Goal: Task Accomplishment & Management: Use online tool/utility

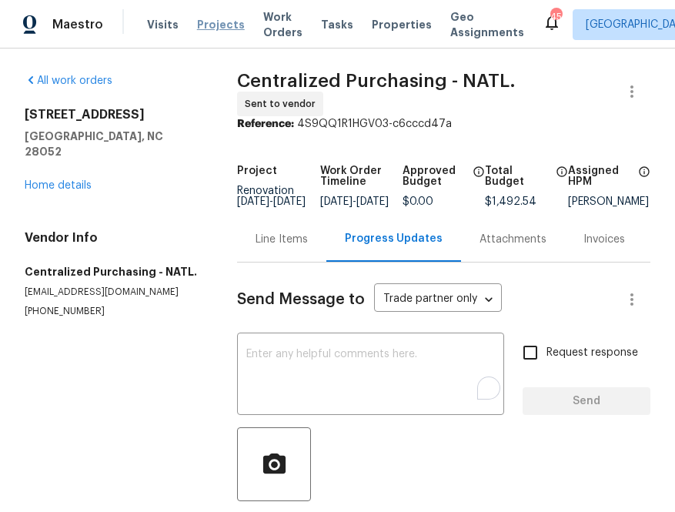
click at [218, 25] on span "Projects" at bounding box center [221, 24] width 48 height 15
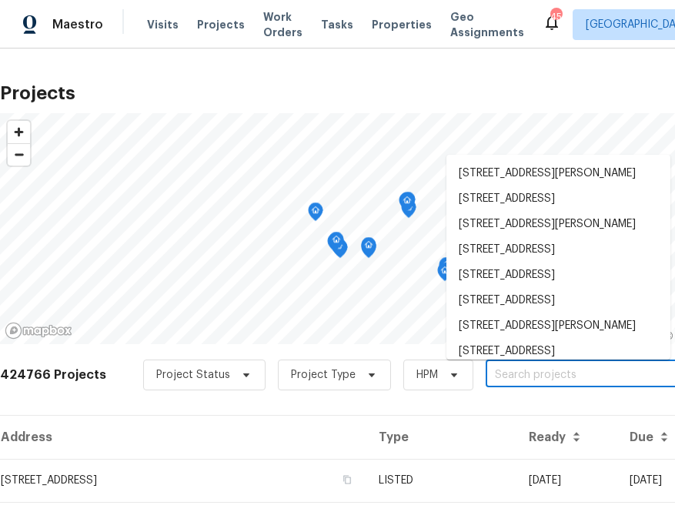
click at [539, 377] on input "text" at bounding box center [574, 375] width 176 height 24
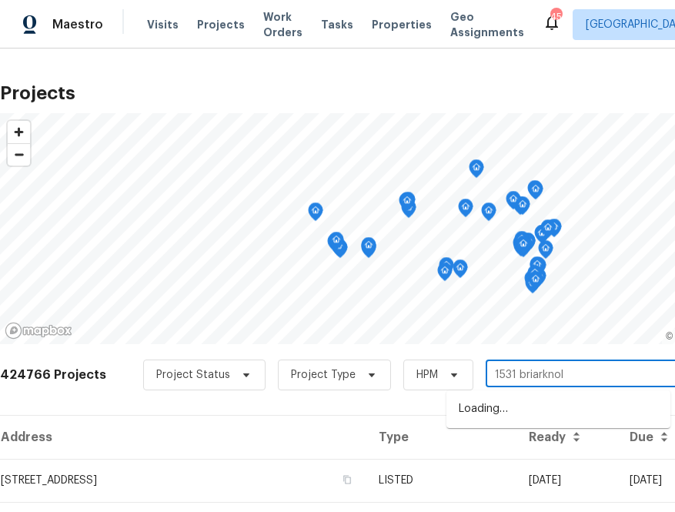
type input "1531 briarknoll"
click at [528, 408] on li "[STREET_ADDRESS]" at bounding box center [558, 408] width 224 height 25
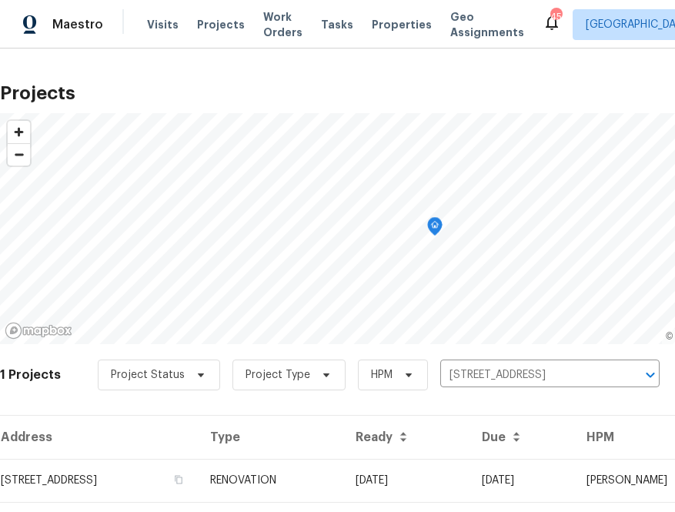
scroll to position [39, 0]
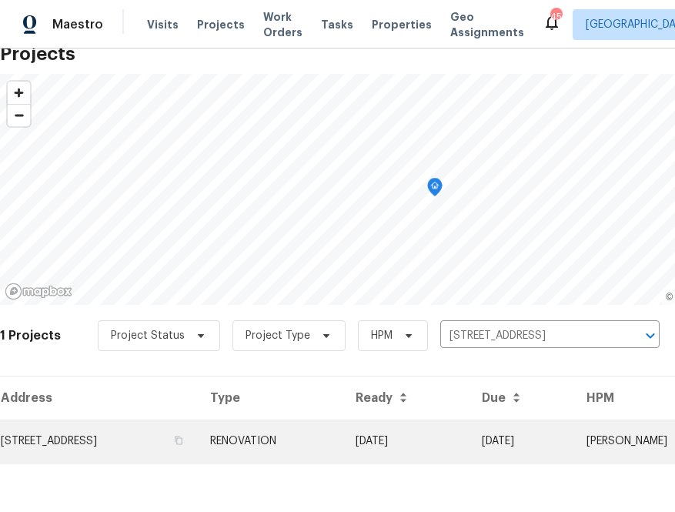
click at [198, 433] on td "[STREET_ADDRESS]" at bounding box center [99, 440] width 198 height 43
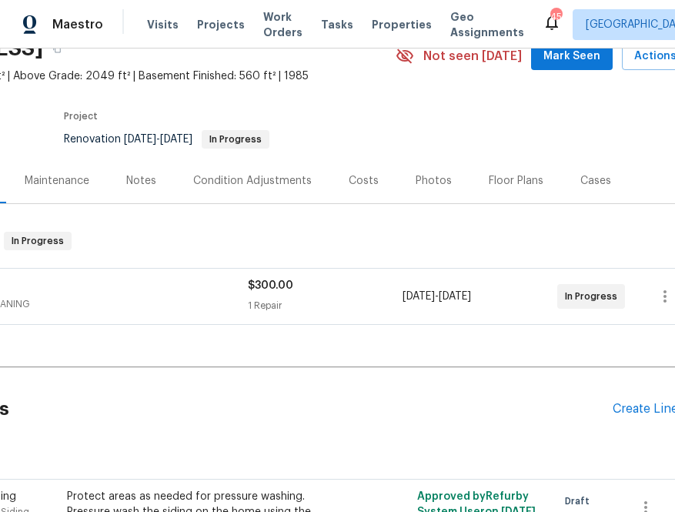
scroll to position [75, 195]
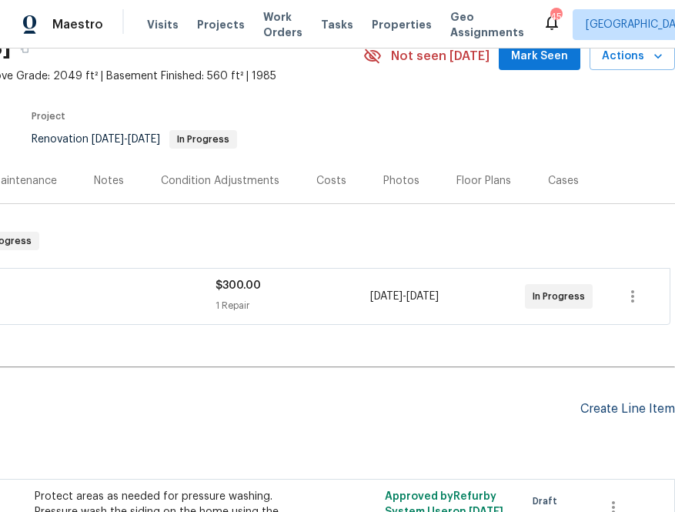
click at [589, 403] on div "Create Line Item" at bounding box center [627, 409] width 95 height 15
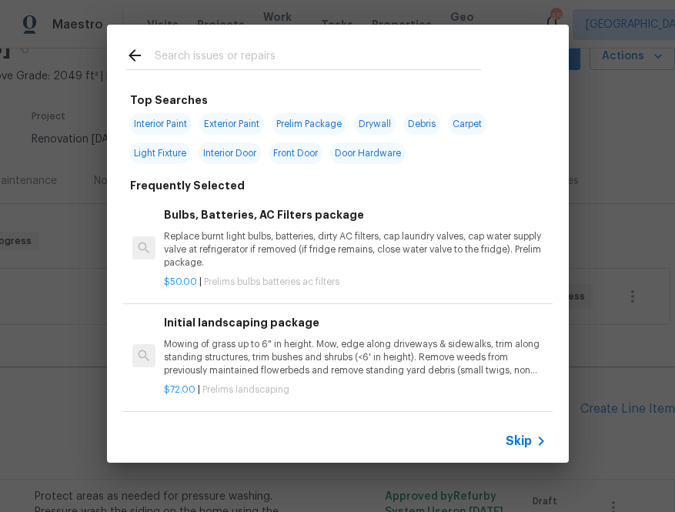
click at [528, 437] on span "Skip" at bounding box center [519, 440] width 26 height 15
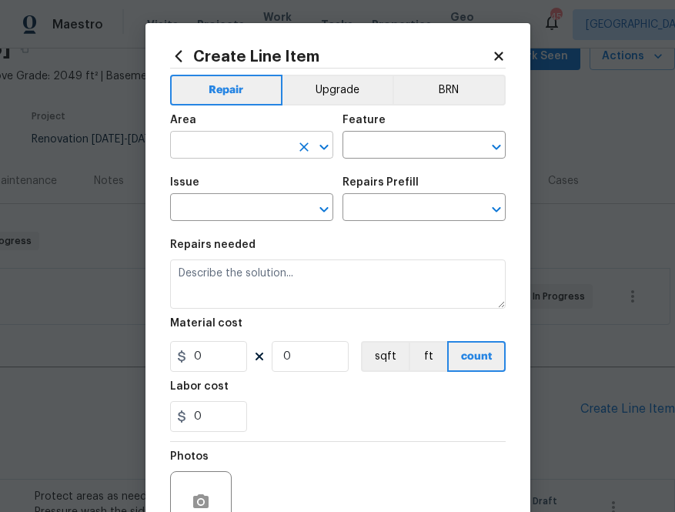
click at [254, 152] on input "text" at bounding box center [230, 147] width 120 height 24
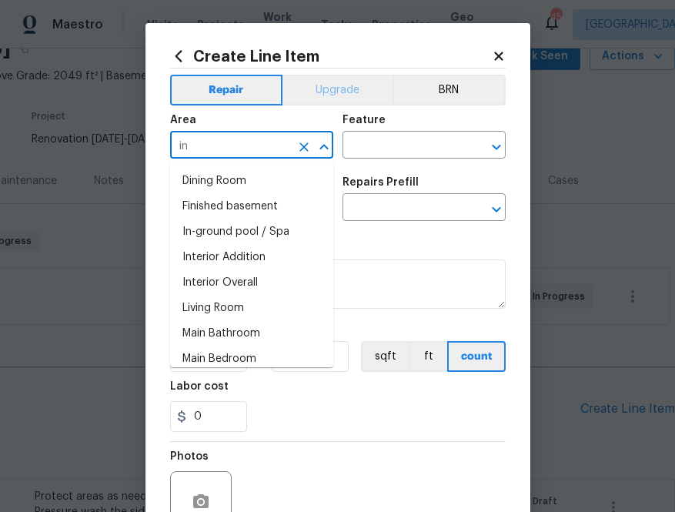
type input "in"
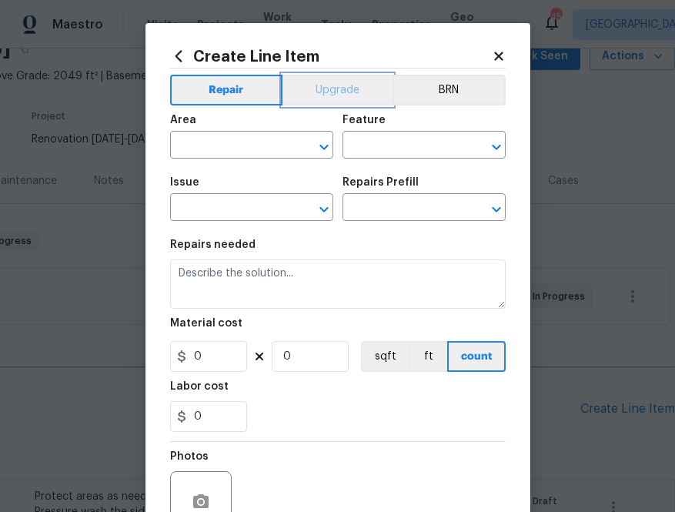
click at [330, 85] on button "Upgrade" at bounding box center [337, 90] width 110 height 31
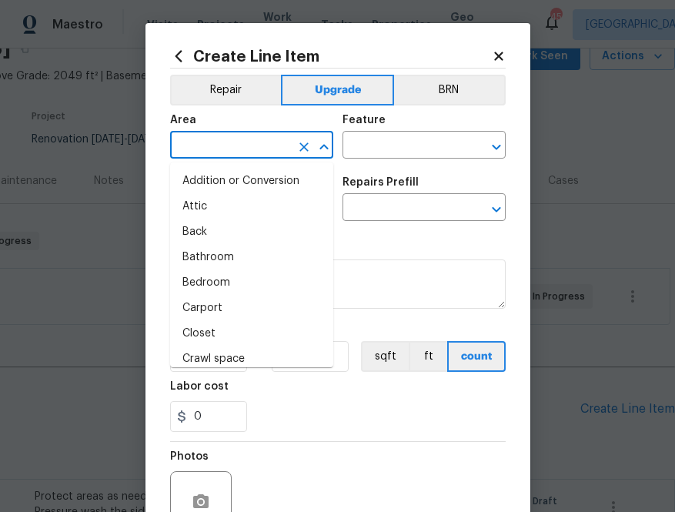
click at [202, 139] on input "text" at bounding box center [230, 147] width 120 height 24
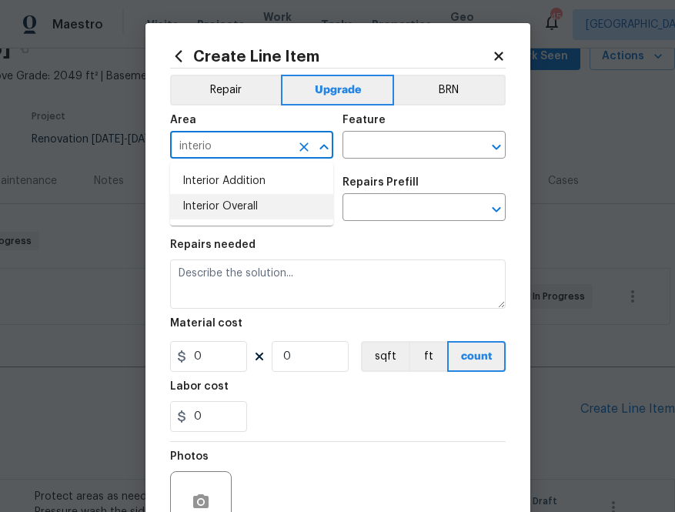
click at [200, 204] on li "Interior Overall" at bounding box center [251, 206] width 163 height 25
type input "Interior Overall"
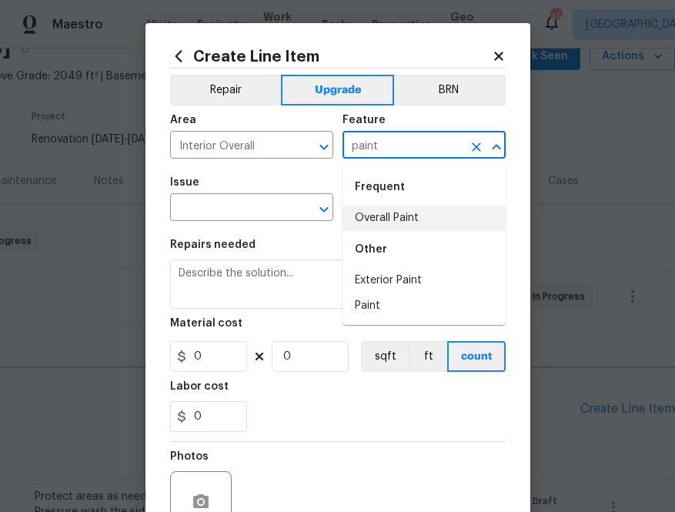
click at [422, 214] on li "Overall Paint" at bounding box center [423, 217] width 163 height 25
type input "Overall Paint"
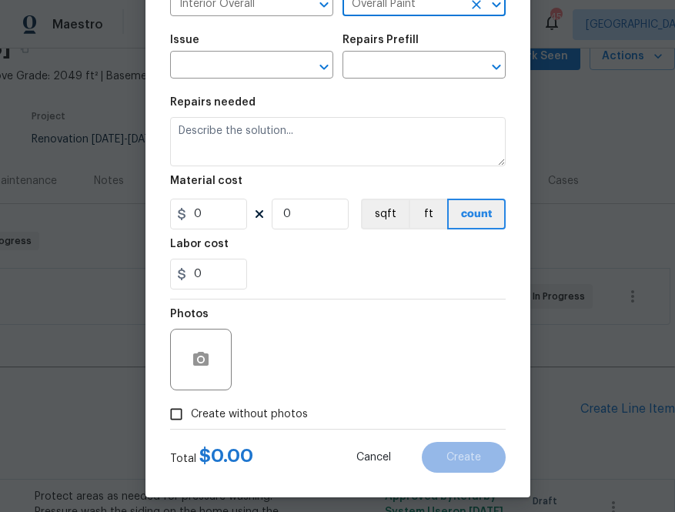
scroll to position [152, 0]
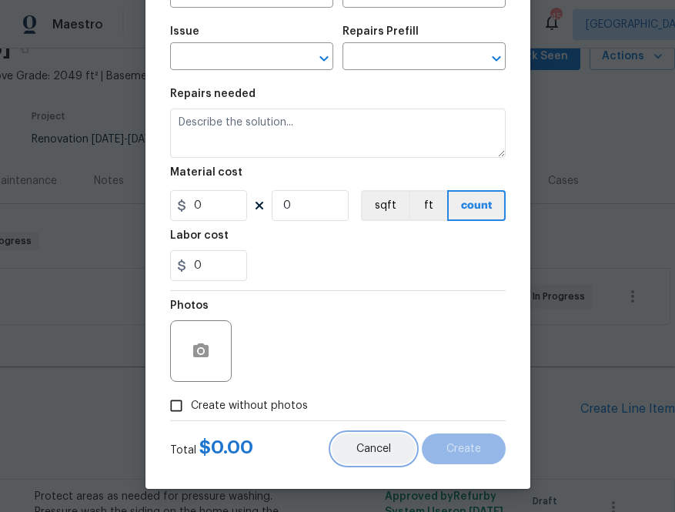
click at [371, 454] on button "Cancel" at bounding box center [374, 448] width 84 height 31
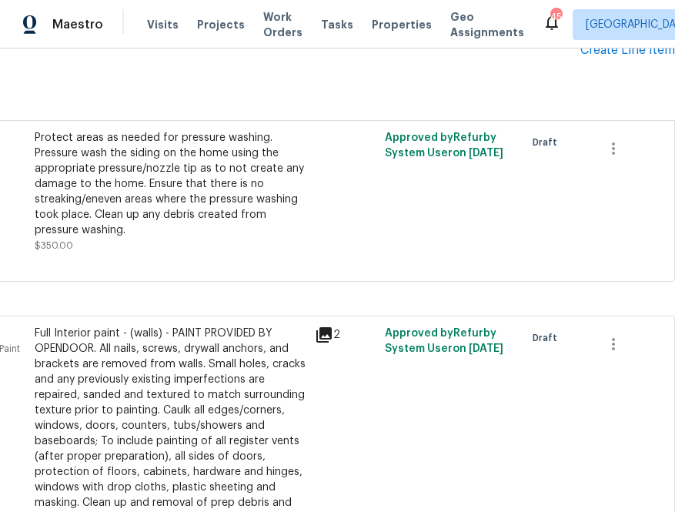
scroll to position [362, 195]
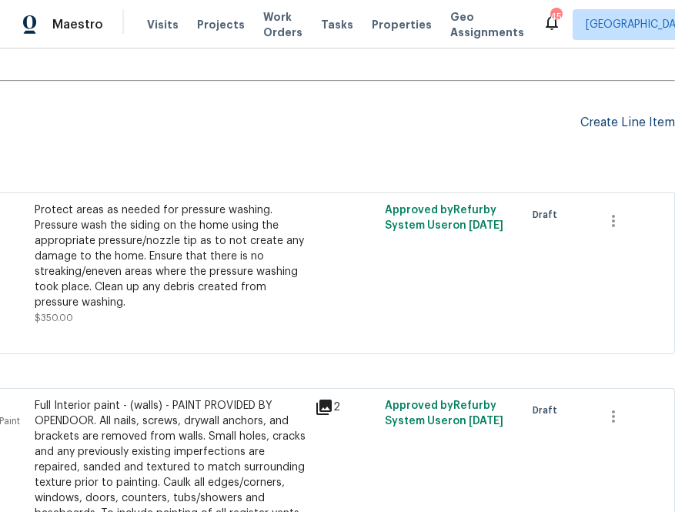
click at [623, 127] on div "Create Line Item" at bounding box center [627, 122] width 95 height 15
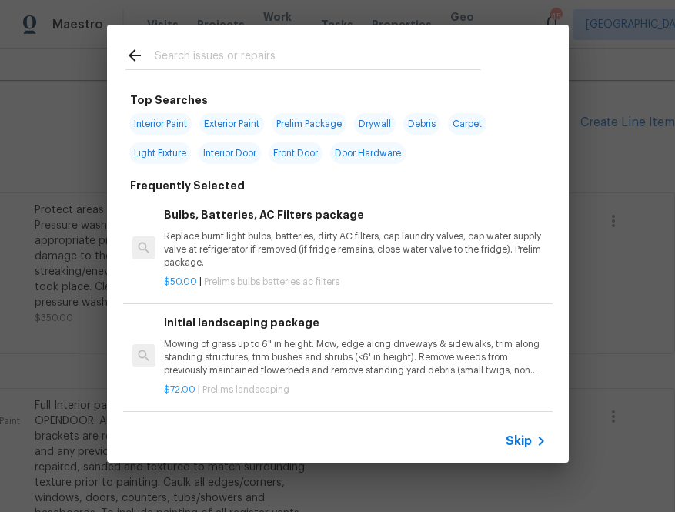
click at [182, 121] on span "Interior Paint" at bounding box center [160, 124] width 62 height 22
type input "Interior Paint"
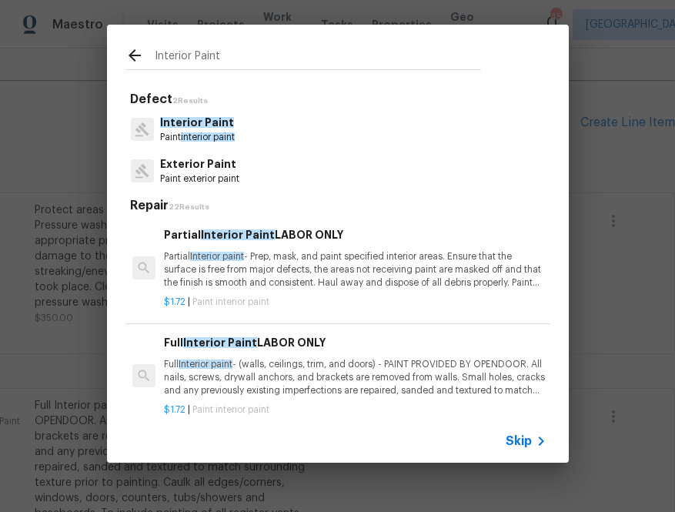
click at [132, 56] on icon at bounding box center [134, 55] width 18 height 18
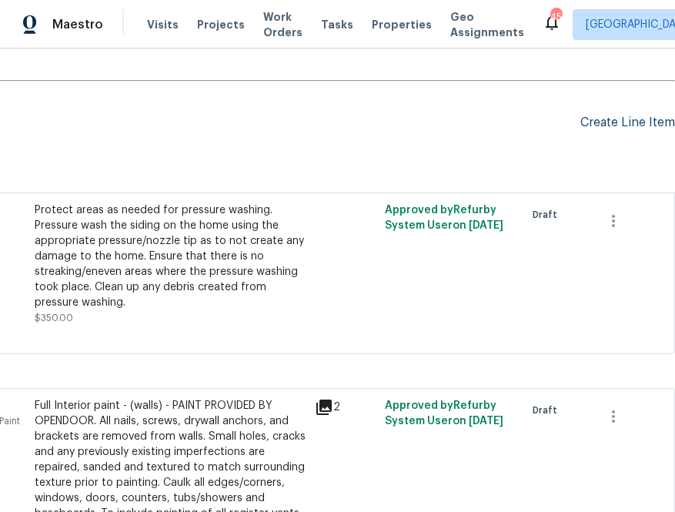
click at [608, 116] on div "Create Line Item" at bounding box center [627, 122] width 95 height 15
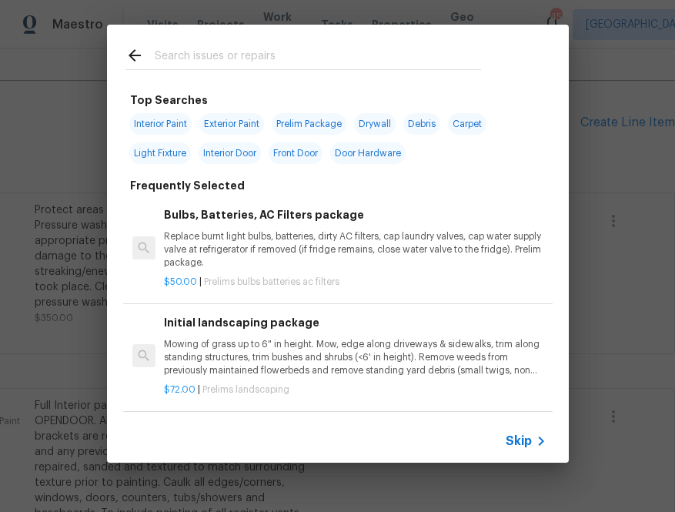
click at [378, 82] on div at bounding box center [303, 55] width 392 height 61
click at [378, 53] on input "text" at bounding box center [318, 57] width 326 height 23
type input "o"
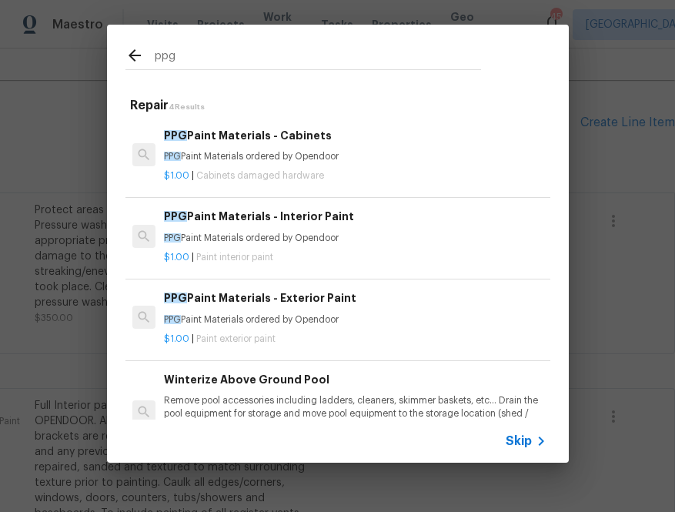
type input "ppg"
click at [290, 229] on div "PPG Paint Materials - Interior Paint PPG Paint Materials ordered by Opendoor" at bounding box center [355, 226] width 382 height 37
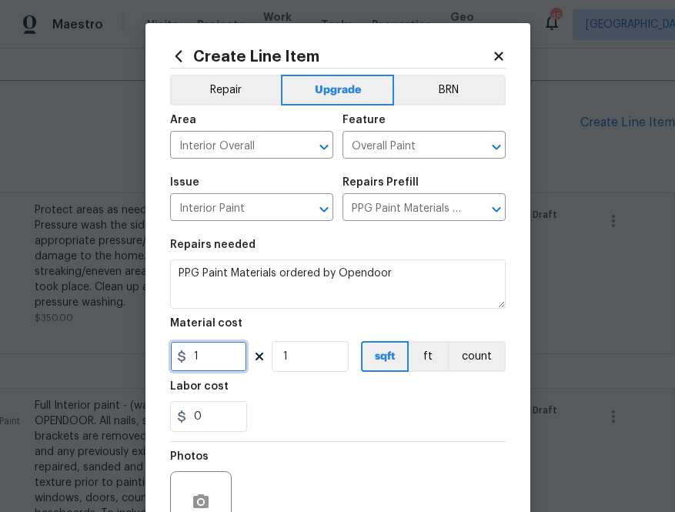
click at [211, 361] on input "1" at bounding box center [208, 356] width 77 height 31
paste input "578.18"
type input "578.18"
click at [276, 381] on section "Repairs needed PPG Paint Materials ordered by Opendoor Material cost 578.18 1 s…" at bounding box center [338, 335] width 336 height 211
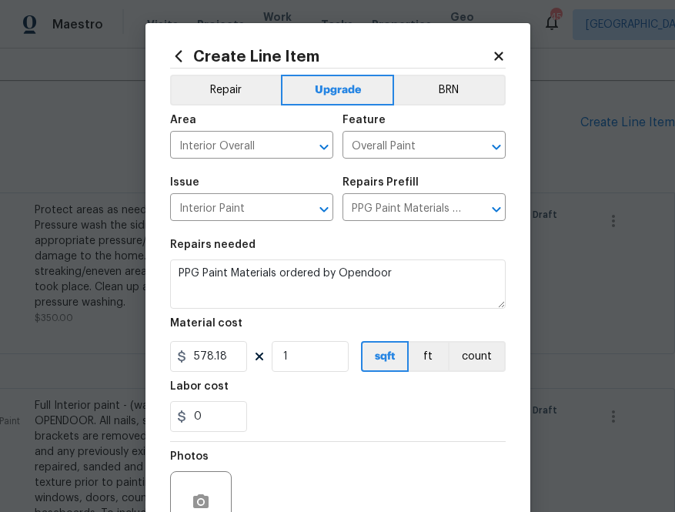
scroll to position [152, 0]
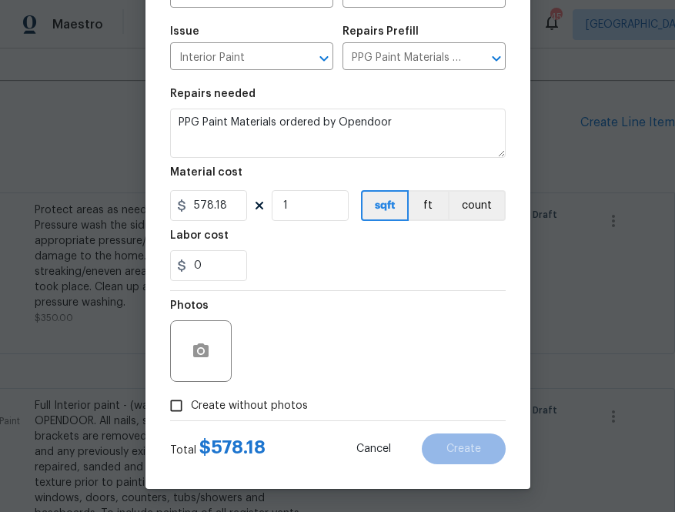
click at [275, 401] on span "Create without photos" at bounding box center [249, 406] width 117 height 16
click at [191, 401] on input "Create without photos" at bounding box center [176, 405] width 29 height 29
checkbox input "true"
type textarea "na"
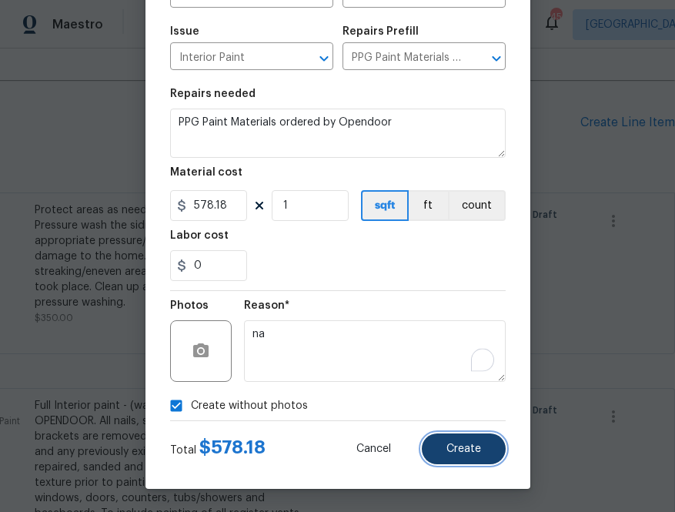
click at [476, 446] on span "Create" at bounding box center [463, 449] width 35 height 12
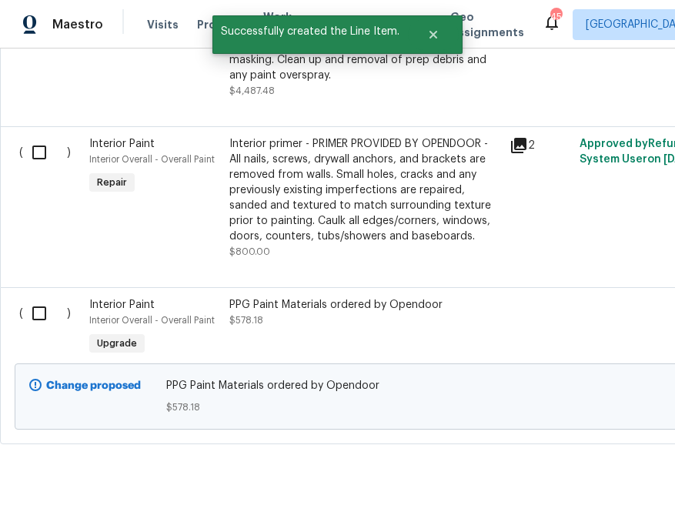
scroll to position [876, 0]
click at [37, 309] on input "checkbox" at bounding box center [45, 313] width 44 height 32
checkbox input "true"
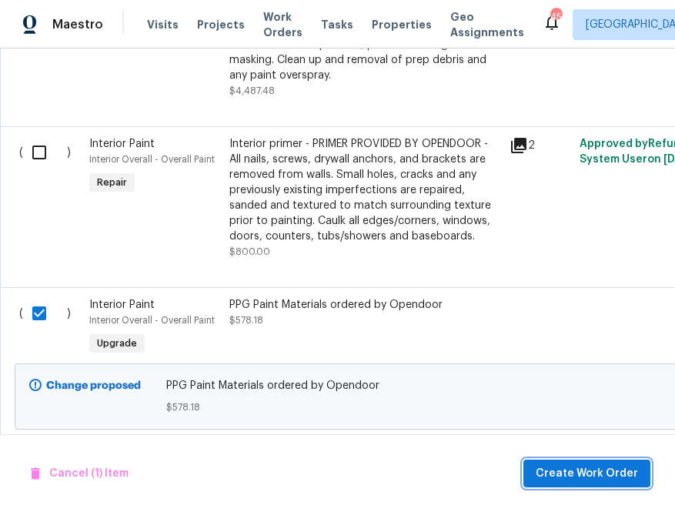
click at [552, 471] on span "Create Work Order" at bounding box center [587, 473] width 102 height 19
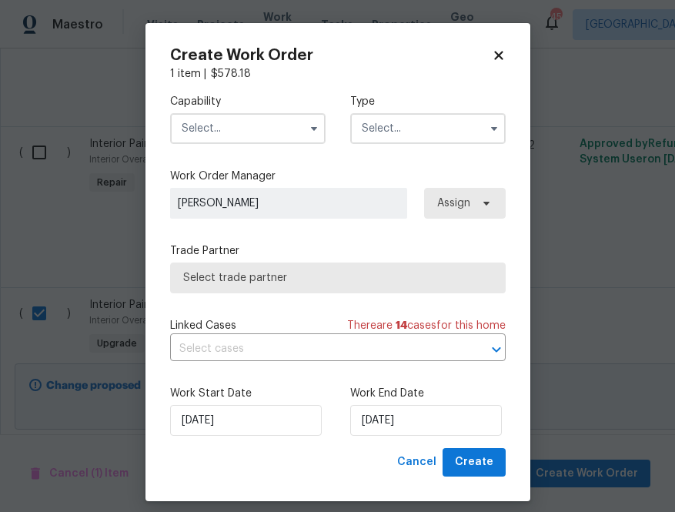
click at [240, 120] on input "text" at bounding box center [247, 128] width 155 height 31
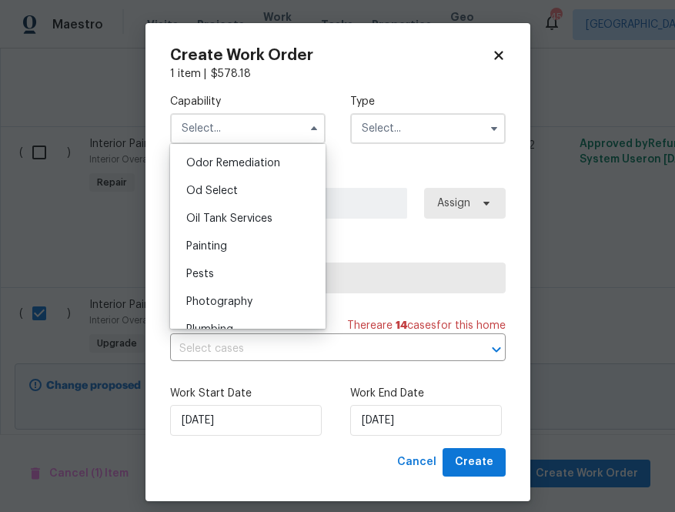
scroll to position [1235, 0]
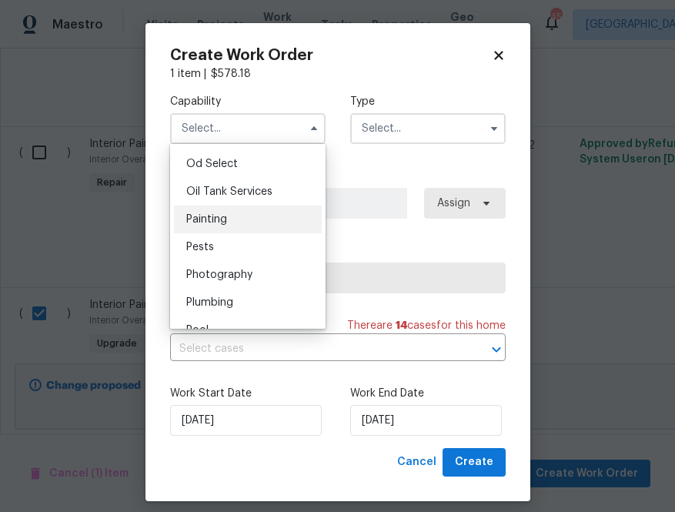
click at [230, 219] on div "Painting" at bounding box center [248, 219] width 148 height 28
type input "Painting"
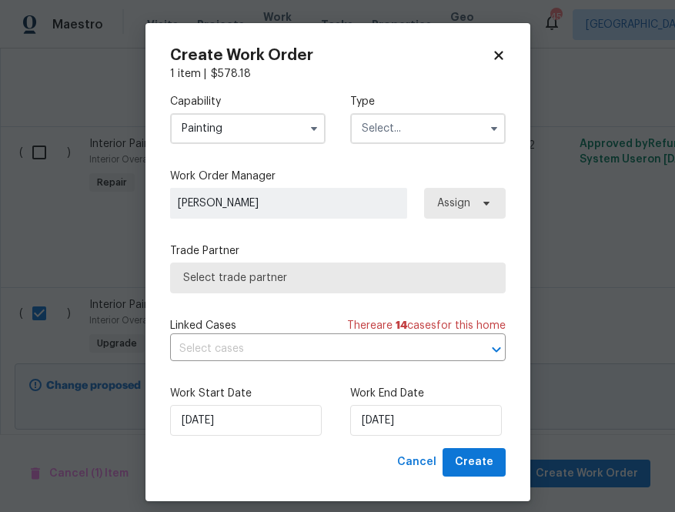
click at [446, 105] on label "Type" at bounding box center [427, 101] width 155 height 15
click at [446, 118] on input "text" at bounding box center [427, 128] width 155 height 31
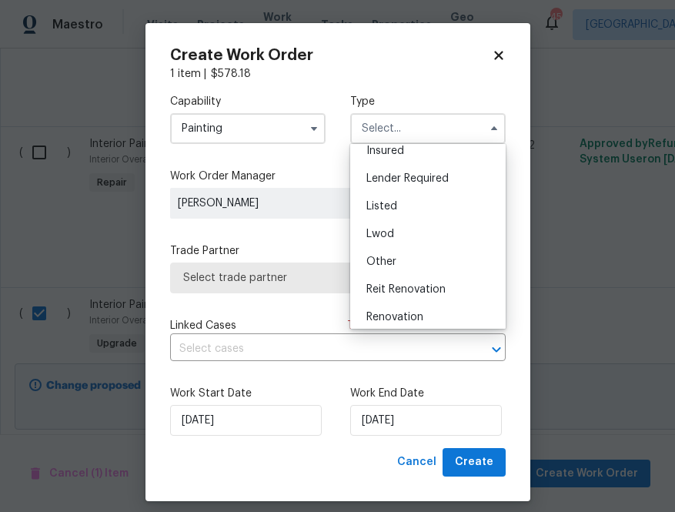
scroll to position [183, 0]
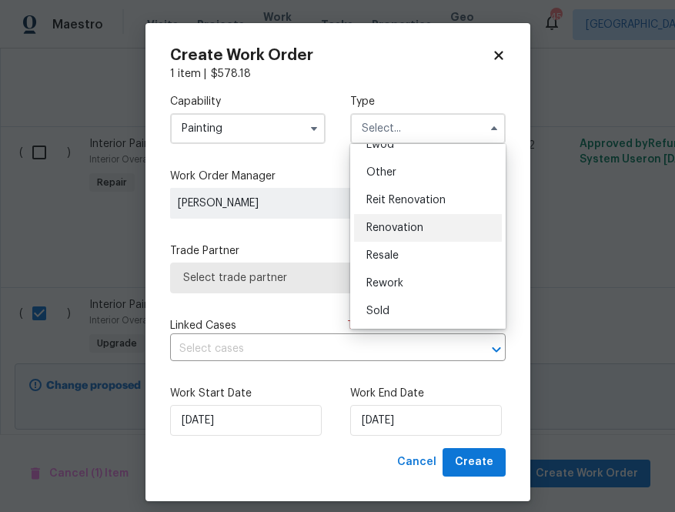
click at [427, 232] on div "Renovation" at bounding box center [428, 228] width 148 height 28
type input "Renovation"
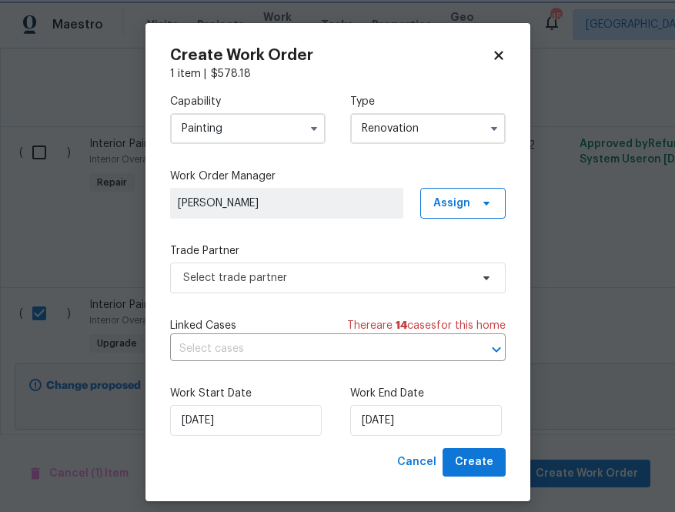
scroll to position [0, 0]
click at [469, 203] on span "Assign" at bounding box center [462, 203] width 85 height 31
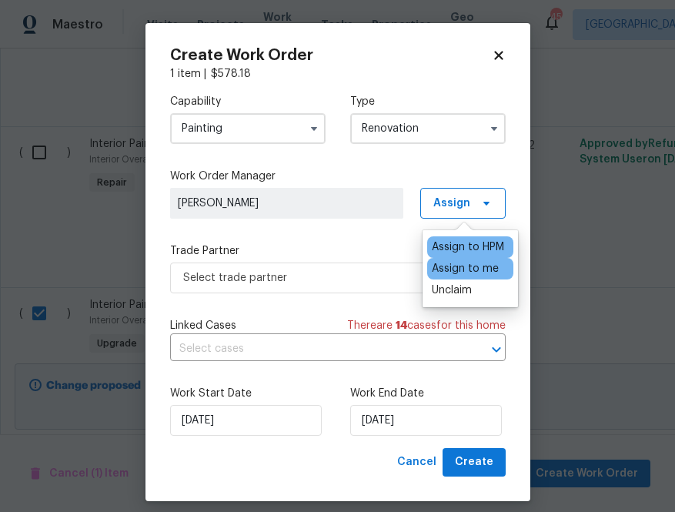
click at [446, 273] on div "Assign to me" at bounding box center [465, 268] width 67 height 15
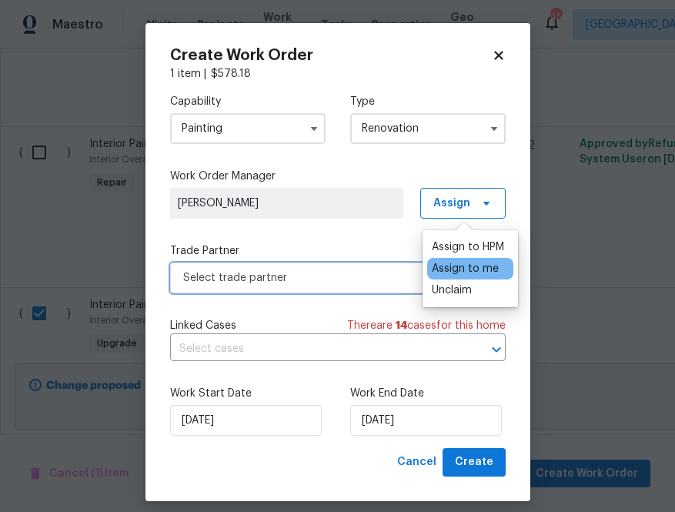
click at [346, 290] on span "Select trade partner" at bounding box center [338, 277] width 336 height 31
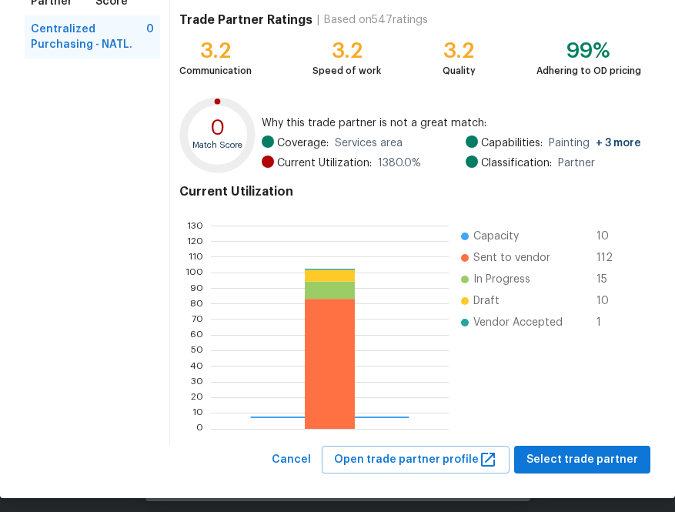
scroll to position [165, 0]
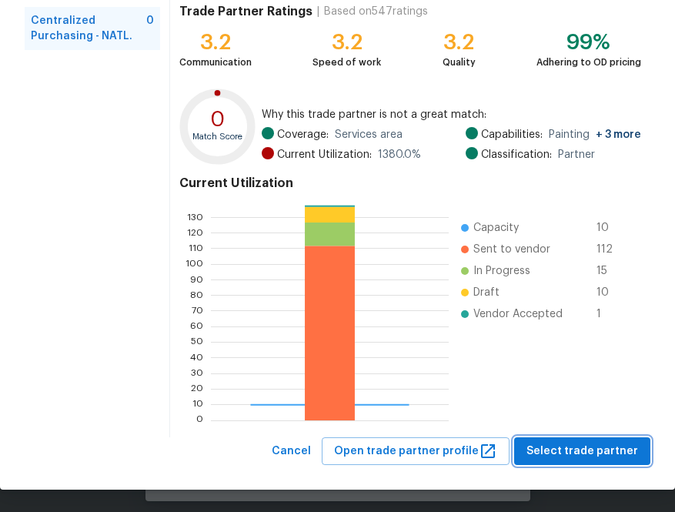
click at [548, 446] on span "Select trade partner" at bounding box center [582, 451] width 112 height 19
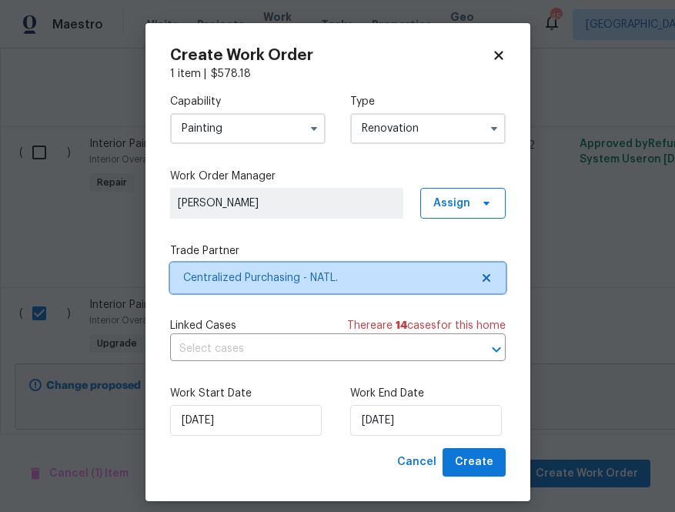
scroll to position [0, 0]
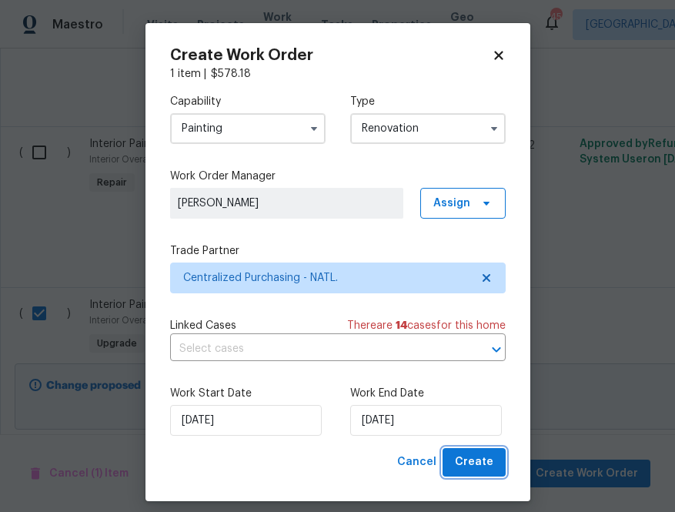
click at [469, 462] on span "Create" at bounding box center [474, 461] width 38 height 19
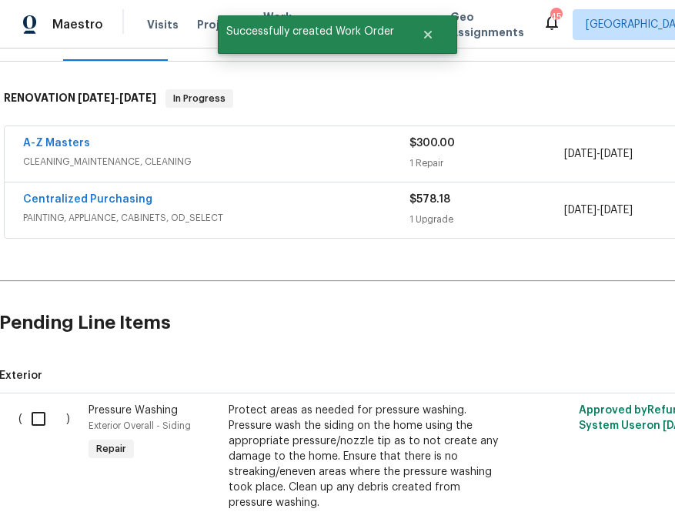
scroll to position [180, 1]
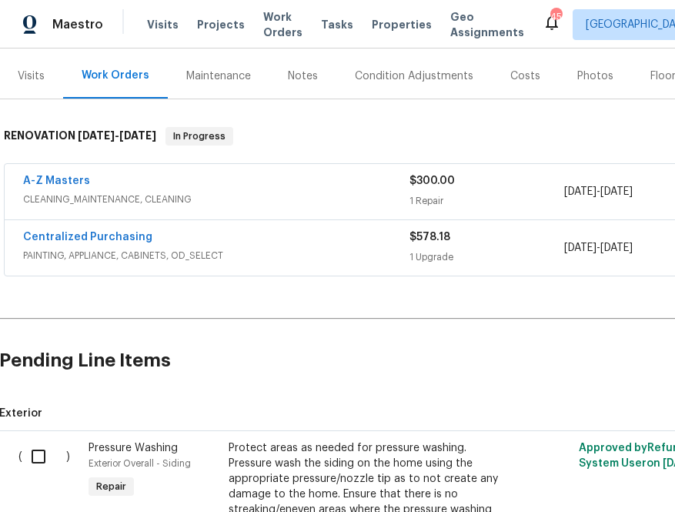
click at [92, 230] on span "Centralized Purchasing" at bounding box center [87, 236] width 129 height 15
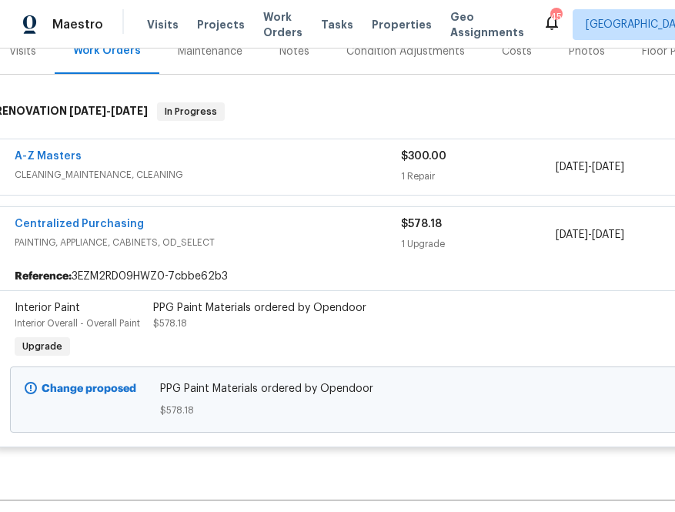
scroll to position [205, 0]
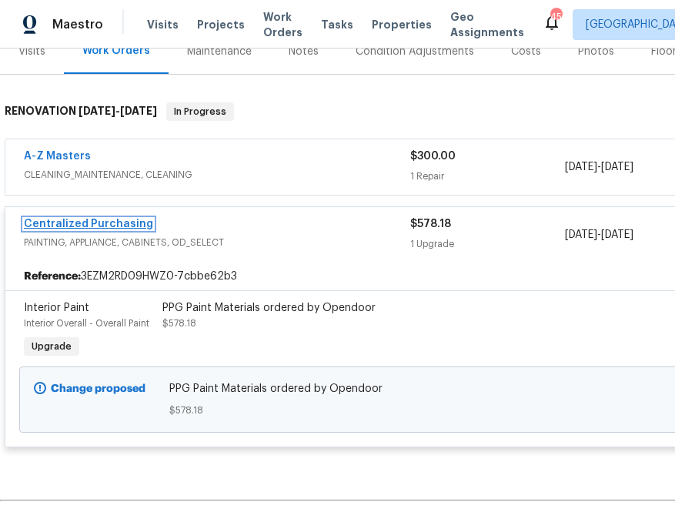
click at [123, 226] on link "Centralized Purchasing" at bounding box center [88, 224] width 129 height 11
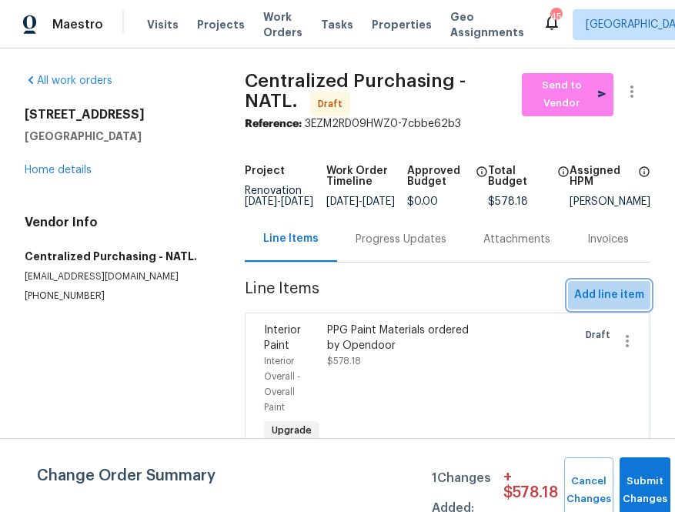
click at [603, 303] on span "Add line item" at bounding box center [609, 294] width 70 height 19
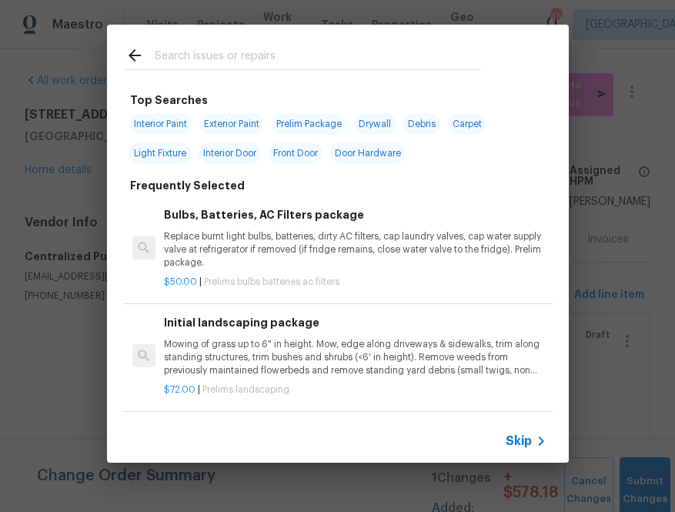
click at [255, 59] on input "text" at bounding box center [318, 57] width 326 height 23
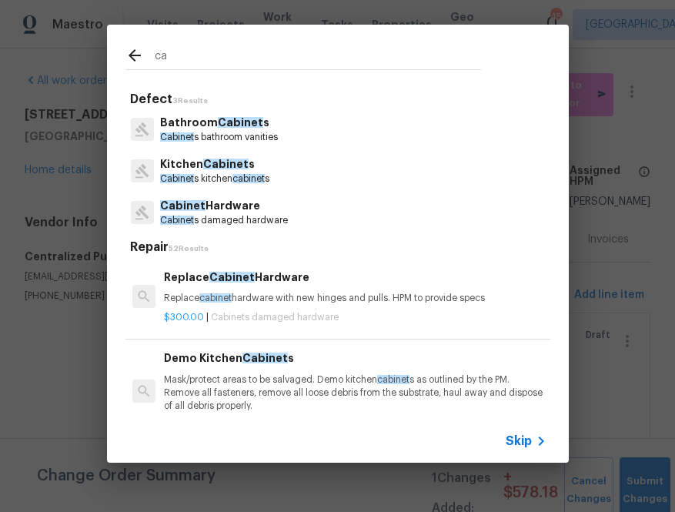
type input "c"
type input "ppg"
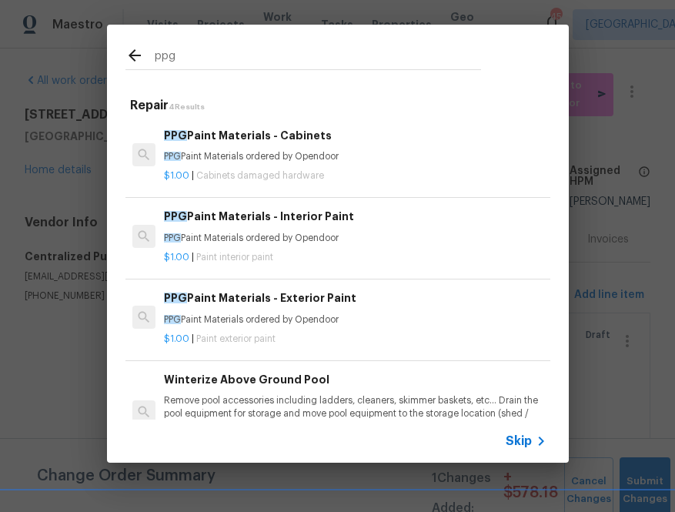
click at [306, 148] on div "PPG Paint Materials - Cabinets PPG Paint Materials ordered by Opendoor" at bounding box center [355, 145] width 382 height 37
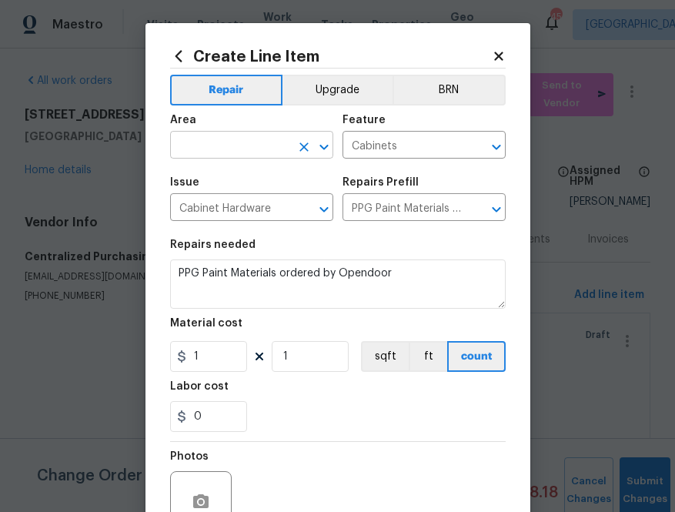
click at [280, 148] on input "text" at bounding box center [230, 147] width 120 height 24
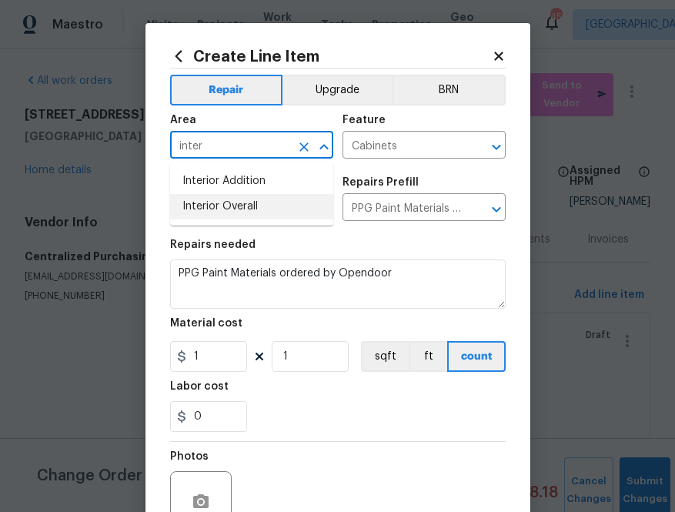
click at [272, 211] on li "Interior Overall" at bounding box center [251, 206] width 163 height 25
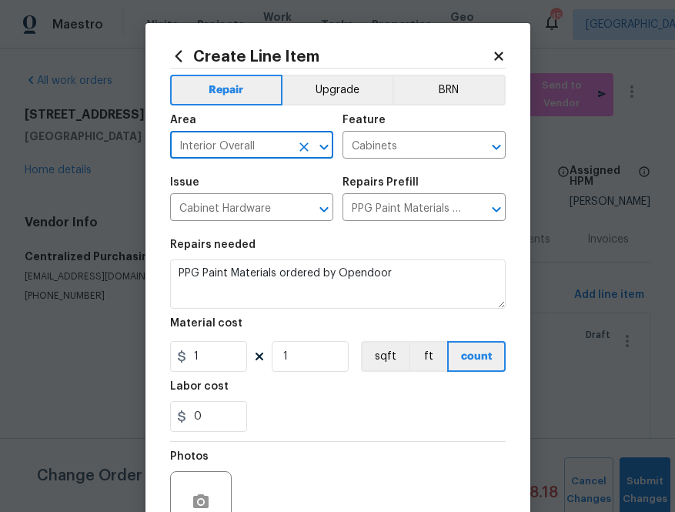
type input "Interior Overall"
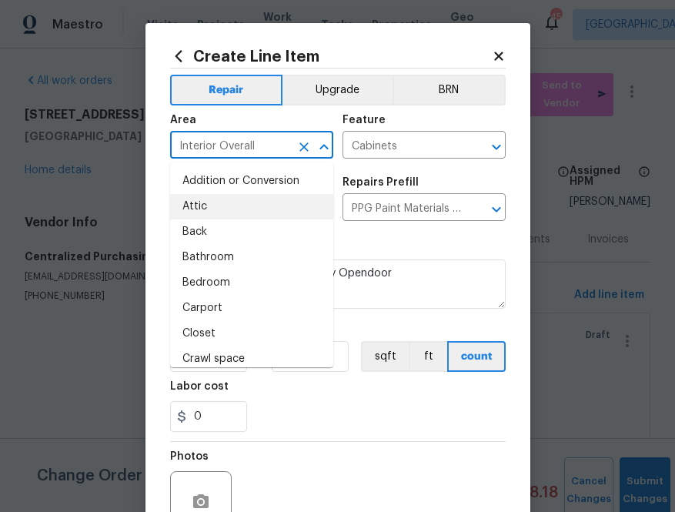
click at [370, 236] on section "Repairs needed PPG Paint Materials ordered by Opendoor Material cost 1 1 sqft f…" at bounding box center [338, 335] width 336 height 211
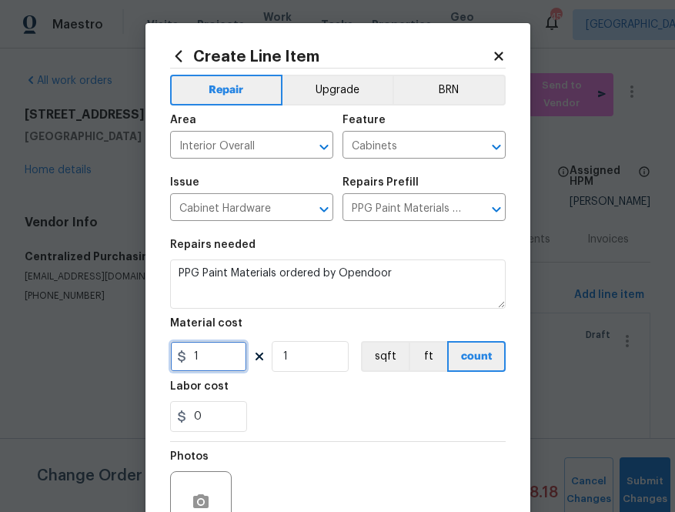
click at [229, 361] on input "1" at bounding box center [208, 356] width 77 height 31
paste input "88.38"
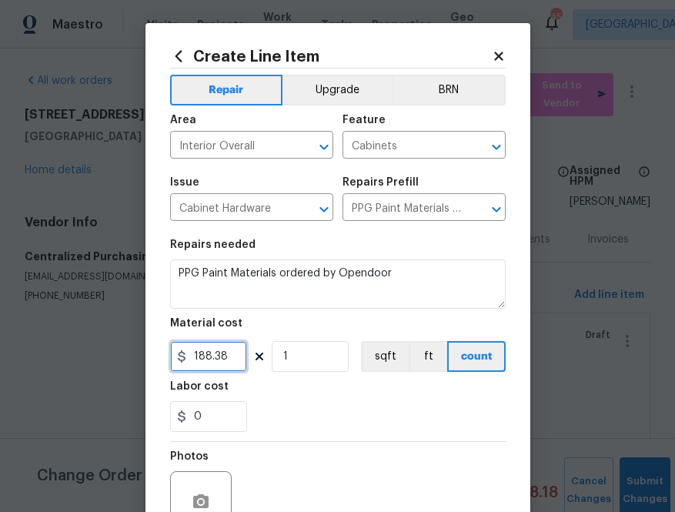
type input "188.38"
click at [326, 380] on section "Repairs needed PPG Paint Materials ordered by Opendoor Material cost 188.38 1 s…" at bounding box center [338, 335] width 336 height 211
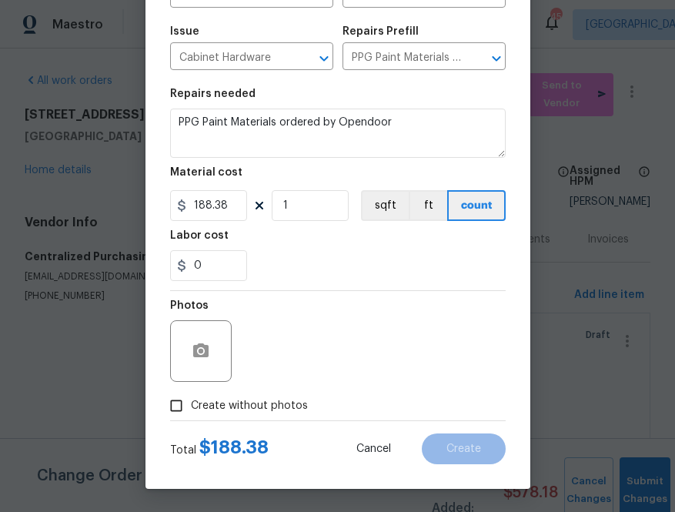
click at [285, 394] on label "Create without photos" at bounding box center [235, 405] width 146 height 29
click at [191, 394] on input "Create without photos" at bounding box center [176, 405] width 29 height 29
checkbox input "true"
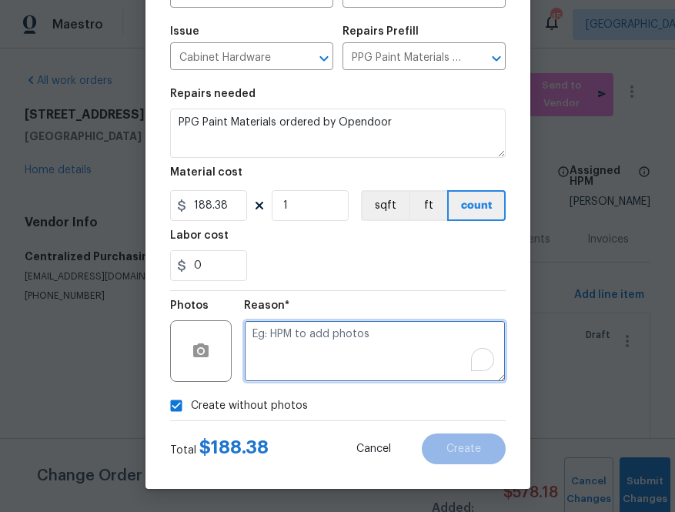
click at [332, 355] on textarea "To enrich screen reader interactions, please activate Accessibility in Grammarl…" at bounding box center [375, 351] width 262 height 62
type textarea "na"
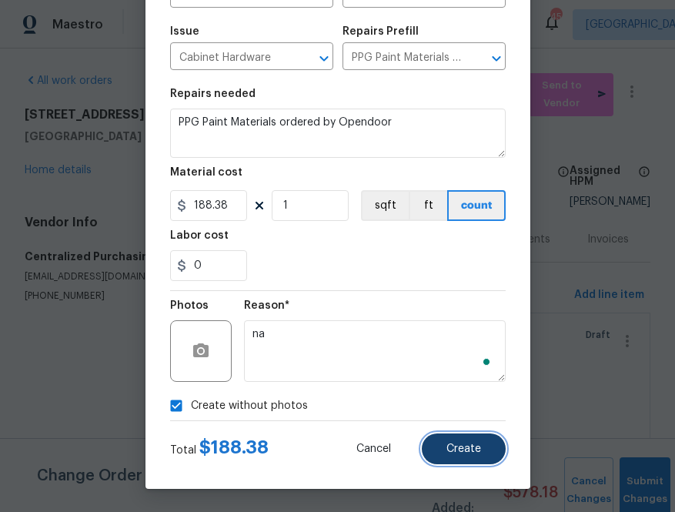
click at [454, 446] on span "Create" at bounding box center [463, 449] width 35 height 12
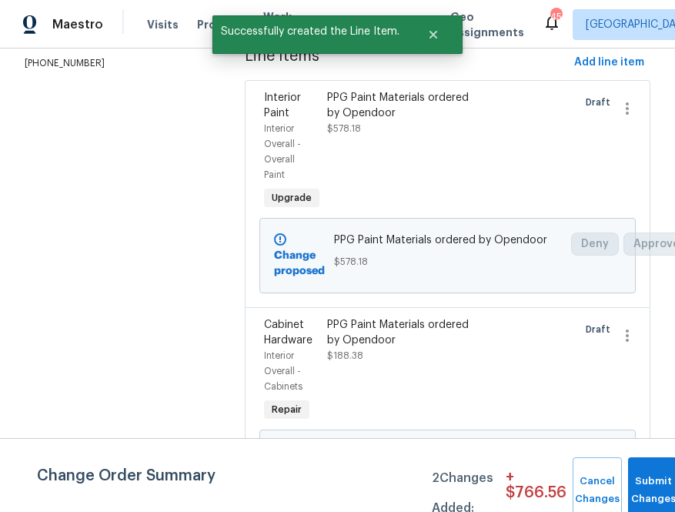
scroll to position [0, 0]
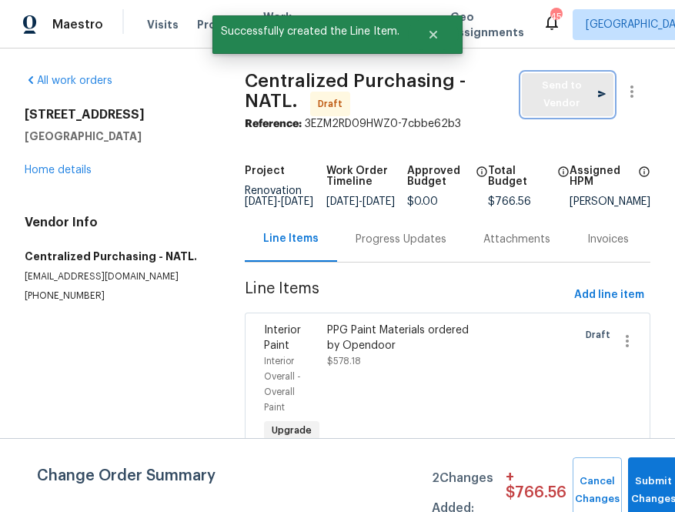
click at [561, 102] on span "Send to Vendor" at bounding box center [567, 94] width 76 height 35
